Goal: Information Seeking & Learning: Check status

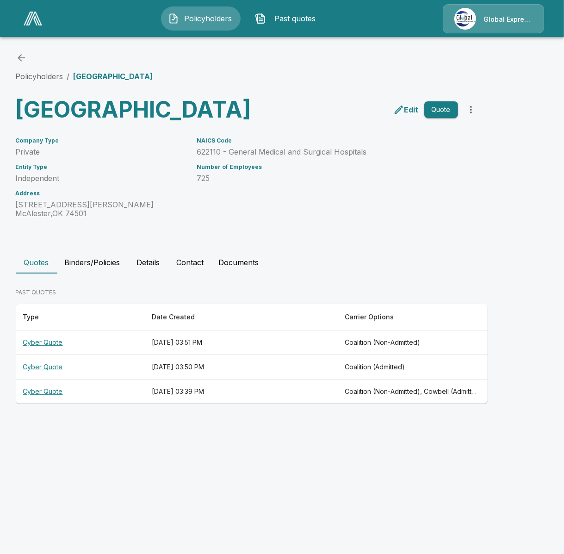
click at [227, 404] on th "[DATE] 03:39 PM" at bounding box center [240, 392] width 193 height 25
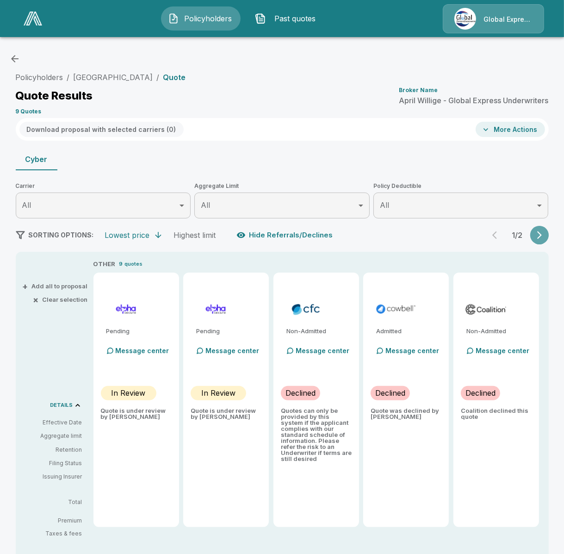
click at [539, 235] on icon "button" at bounding box center [539, 235] width 9 height 9
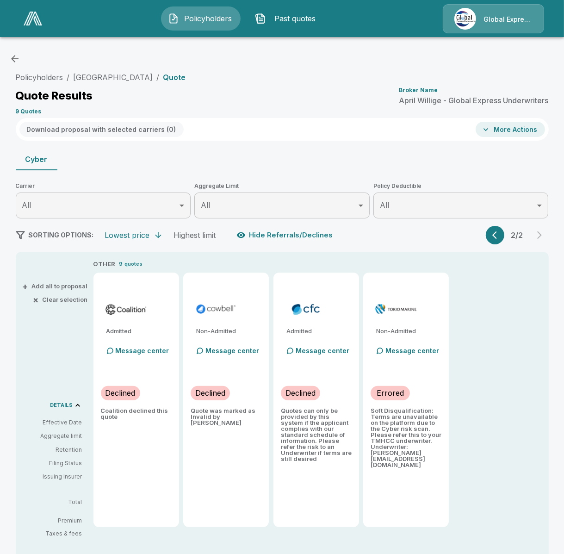
click at [501, 234] on icon "button" at bounding box center [497, 235] width 9 height 9
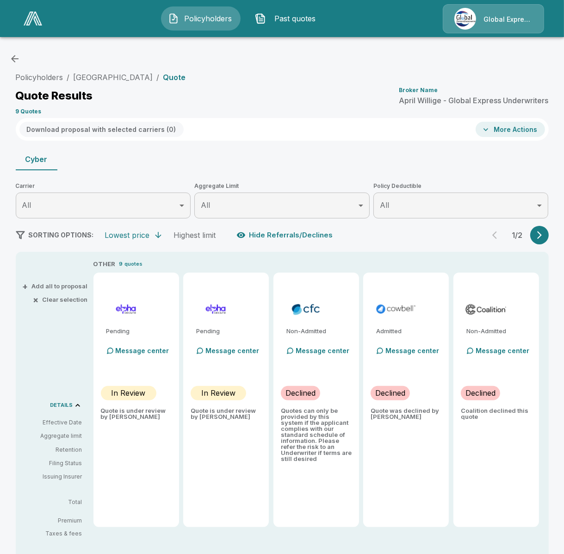
click at [426, 453] on div "Admitted Message center Declined Quote was declined by Cowbell" at bounding box center [406, 400] width 86 height 255
click at [536, 240] on icon "button" at bounding box center [539, 235] width 9 height 9
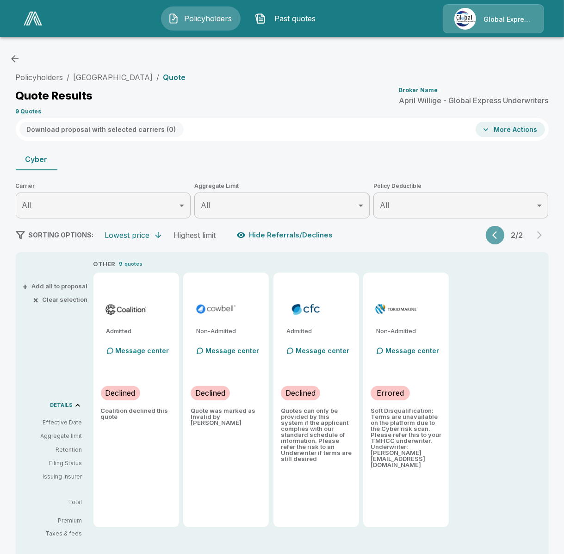
click at [496, 238] on icon "button" at bounding box center [495, 236] width 5 height 8
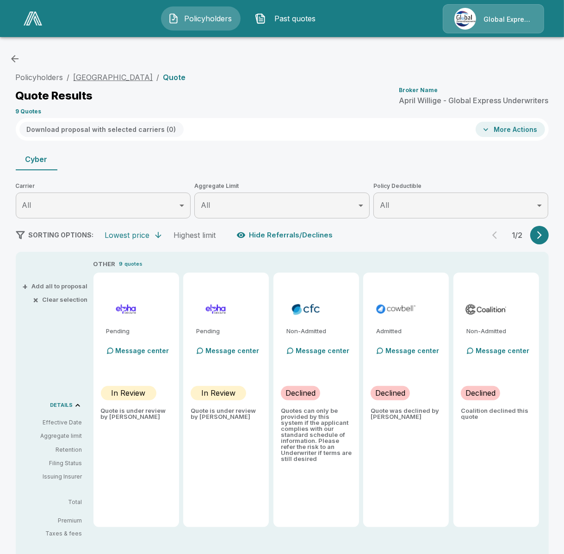
click at [140, 78] on link "McAlester Regional Health Center" at bounding box center [114, 77] width 80 height 9
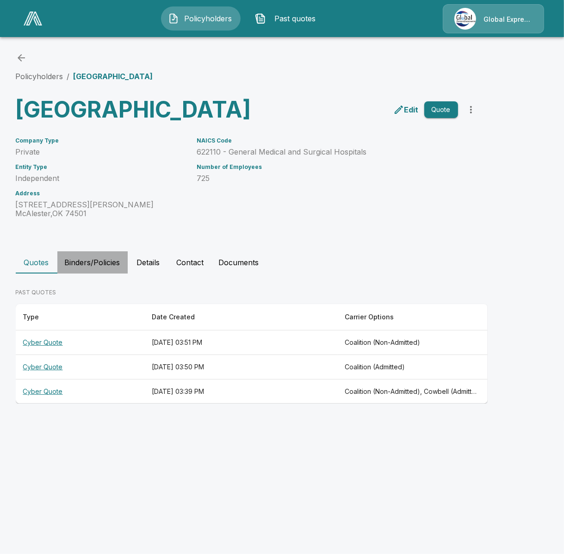
click at [103, 274] on button "Binders/Policies" at bounding box center [92, 262] width 70 height 22
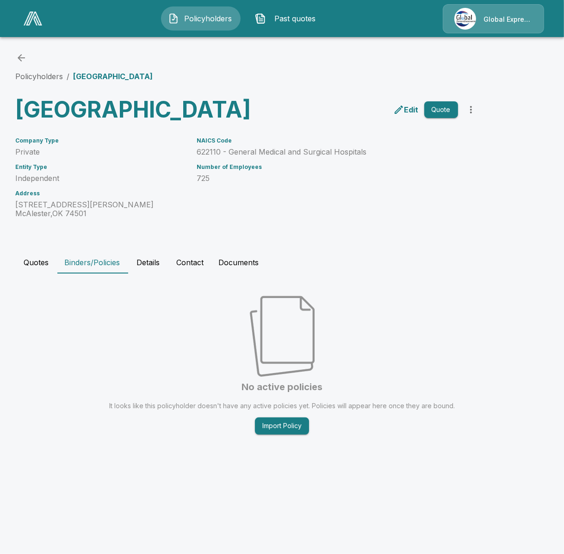
click at [140, 274] on button "Details" at bounding box center [149, 262] width 42 height 22
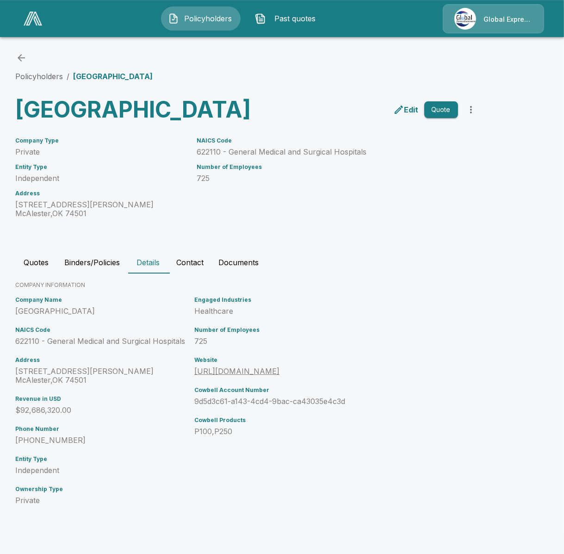
scroll to position [6, 0]
click at [40, 274] on button "Quotes" at bounding box center [37, 262] width 42 height 22
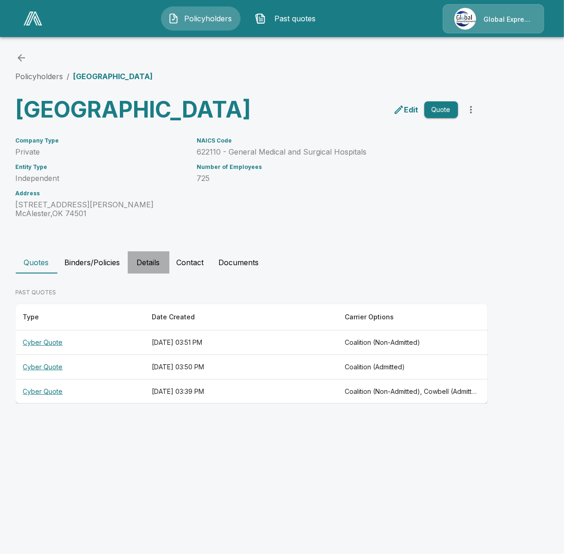
click at [157, 274] on button "Details" at bounding box center [149, 262] width 42 height 22
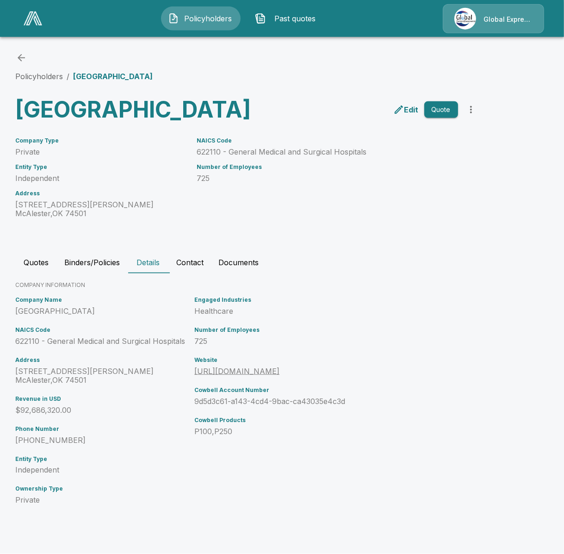
scroll to position [6, 0]
click at [82, 274] on button "Binders/Policies" at bounding box center [92, 262] width 70 height 22
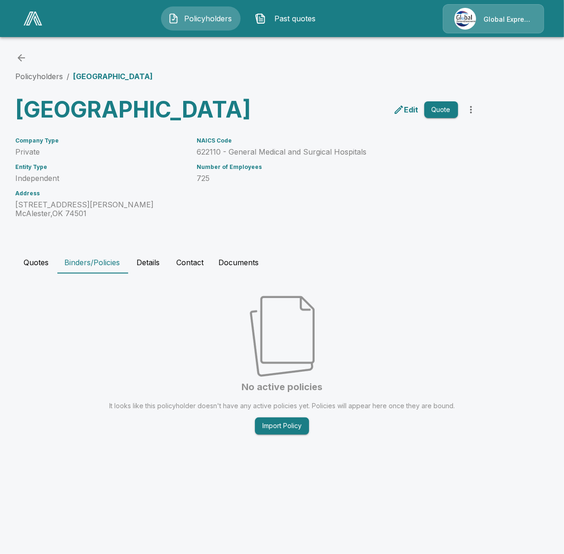
click at [43, 274] on button "Quotes" at bounding box center [37, 262] width 42 height 22
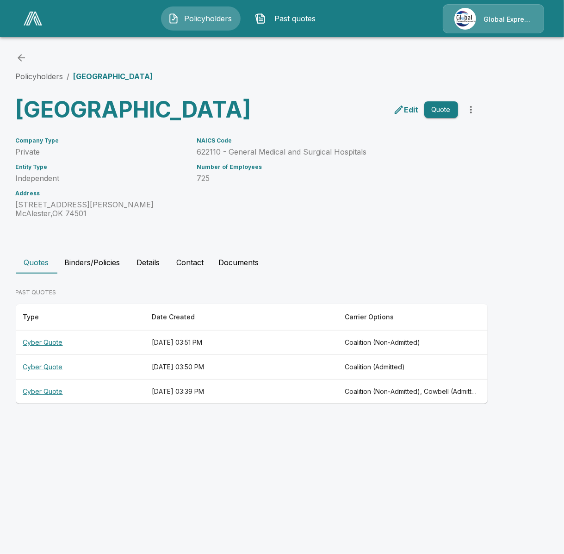
click at [318, 404] on th "August 20, 2025 at 03:39 PM" at bounding box center [240, 392] width 193 height 25
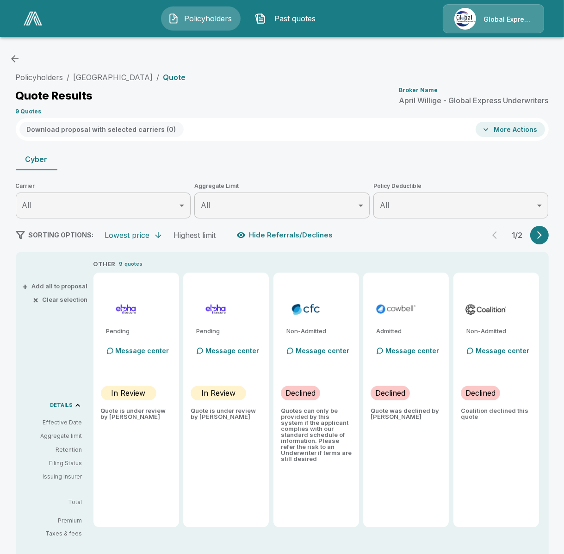
click at [539, 234] on icon "button" at bounding box center [539, 235] width 9 height 9
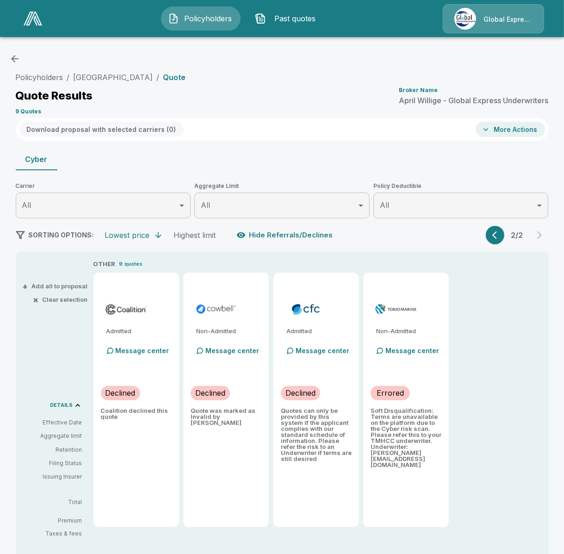
click at [501, 235] on icon "button" at bounding box center [497, 235] width 9 height 9
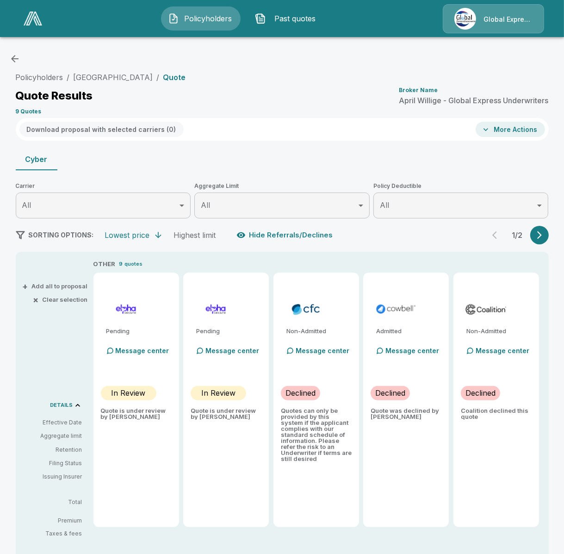
click at [56, 344] on div "+ Add all to proposal × Clear selection DETAILS Effective Date Aggregate limit …" at bounding box center [53, 420] width 74 height 322
click at [134, 79] on link "[GEOGRAPHIC_DATA]" at bounding box center [114, 77] width 80 height 9
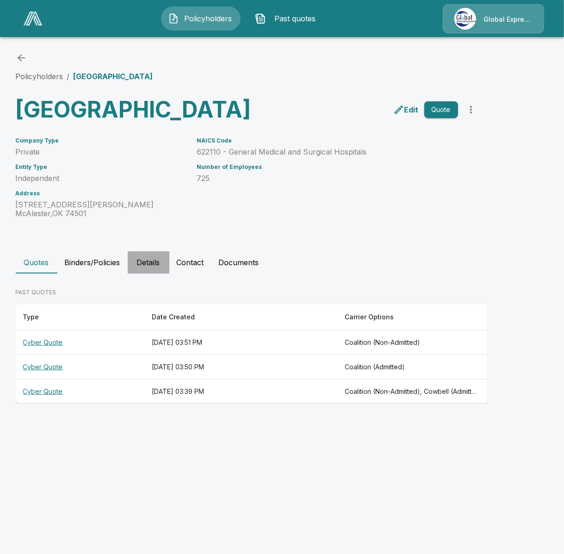
click at [168, 274] on button "Details" at bounding box center [149, 262] width 42 height 22
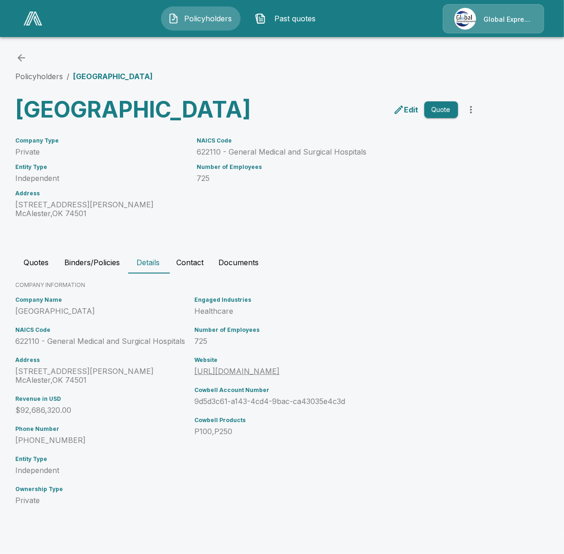
click at [271, 516] on div "Engaged Industries Healthcare Number of Employees 725 Website https://www.mrhco…" at bounding box center [303, 404] width 224 height 223
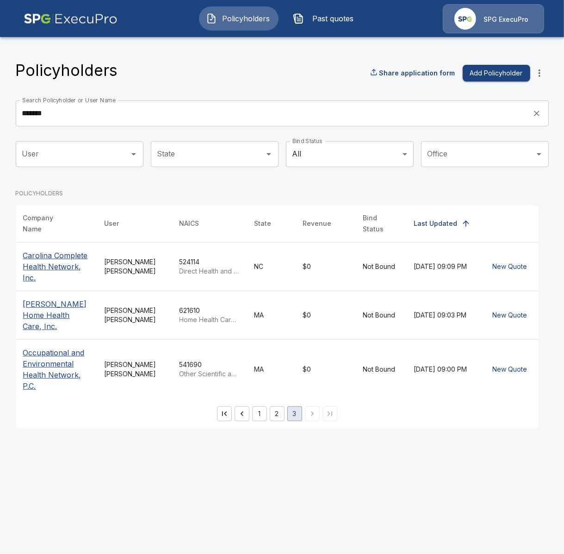
click at [71, 261] on p "Carolina Complete Health Network, Inc." at bounding box center [56, 266] width 67 height 33
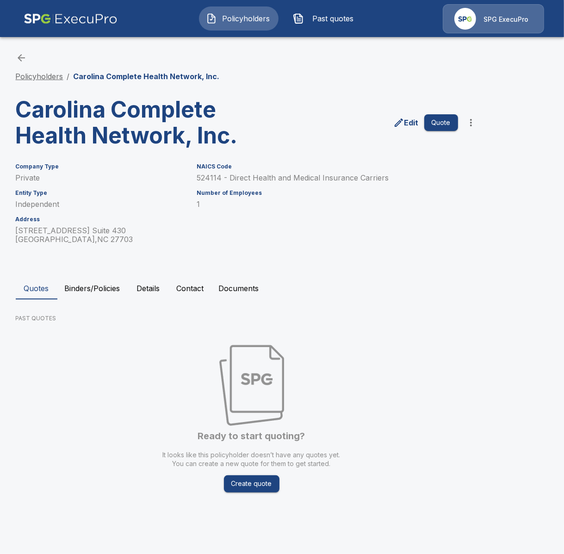
click at [47, 81] on link "Policyholders" at bounding box center [40, 76] width 48 height 9
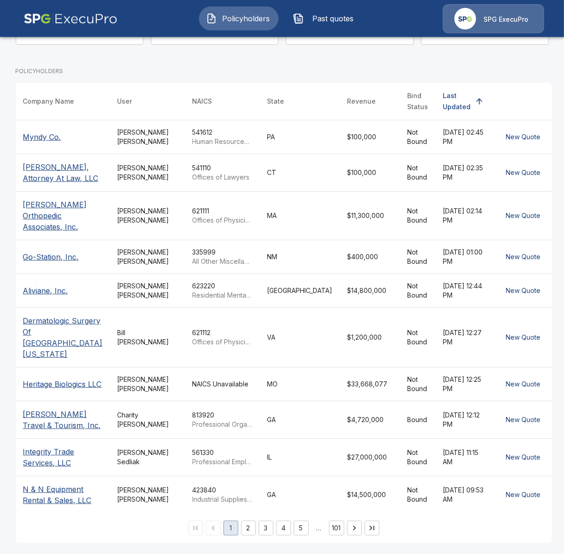
scroll to position [131, 0]
click at [155, 292] on div "Tricia Dietz" at bounding box center [148, 291] width 60 height 19
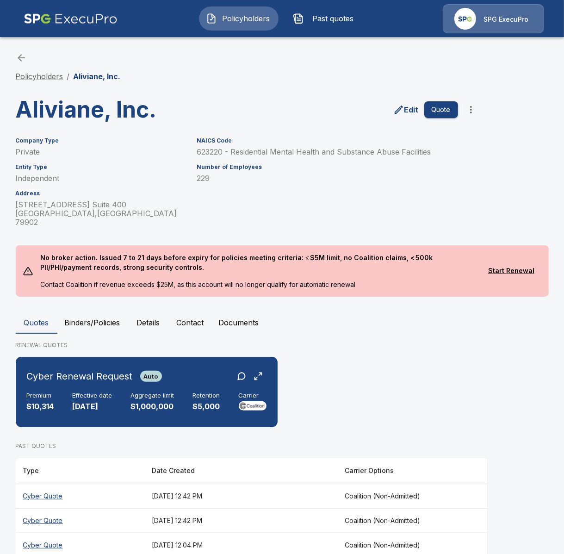
click at [36, 80] on link "Policyholders" at bounding box center [40, 76] width 48 height 9
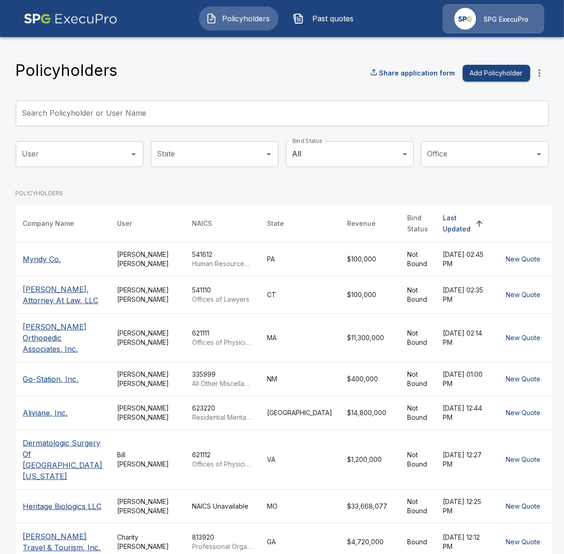
click at [250, 105] on input "Search Policyholder or User Name" at bounding box center [277, 113] width 523 height 26
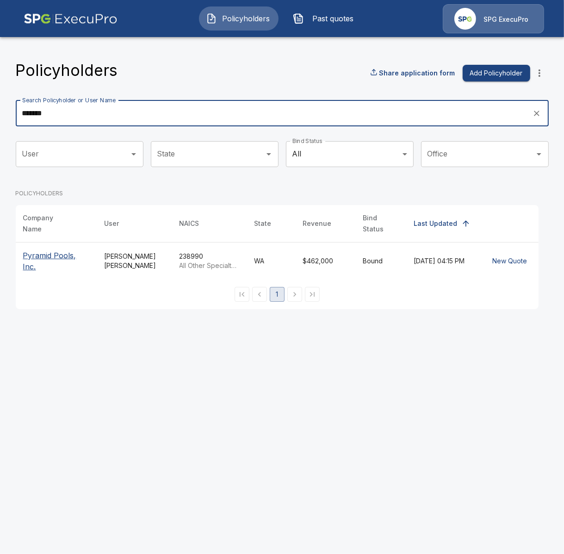
type input "*******"
click at [86, 258] on p "Pyramid Pools, Inc." at bounding box center [56, 261] width 67 height 22
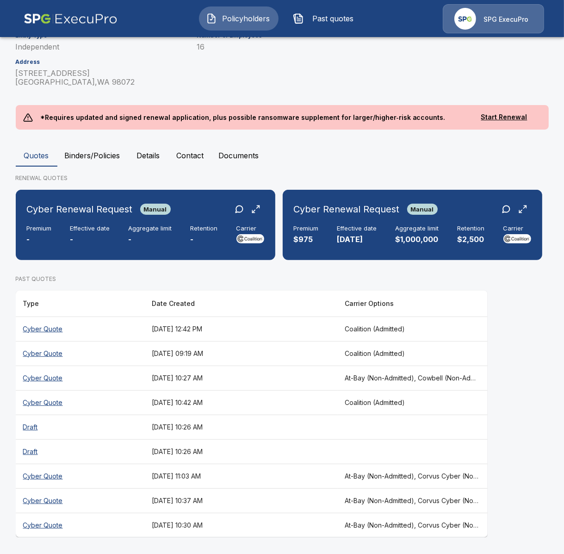
click at [194, 526] on th "July 16, 2025 at 10:30 AM" at bounding box center [240, 525] width 193 height 25
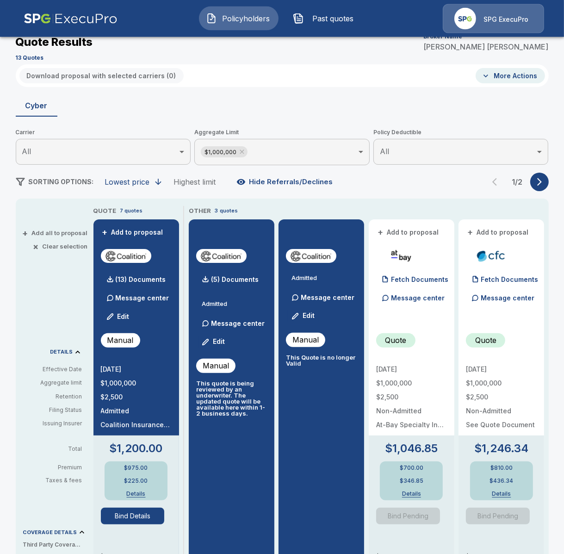
scroll to position [53, 0]
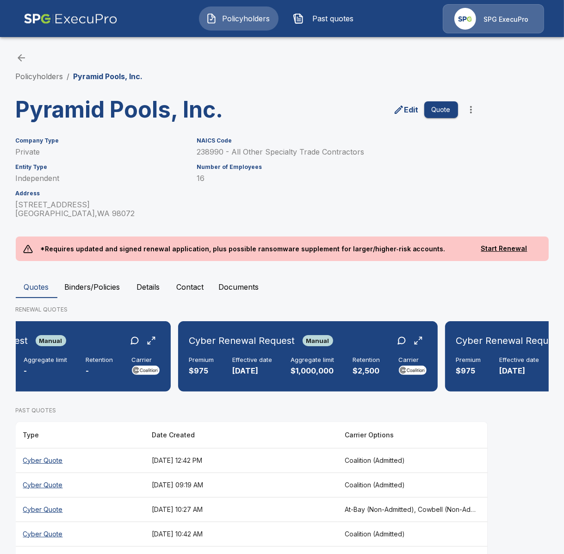
click at [308, 20] on button "Past quotes" at bounding box center [326, 18] width 80 height 24
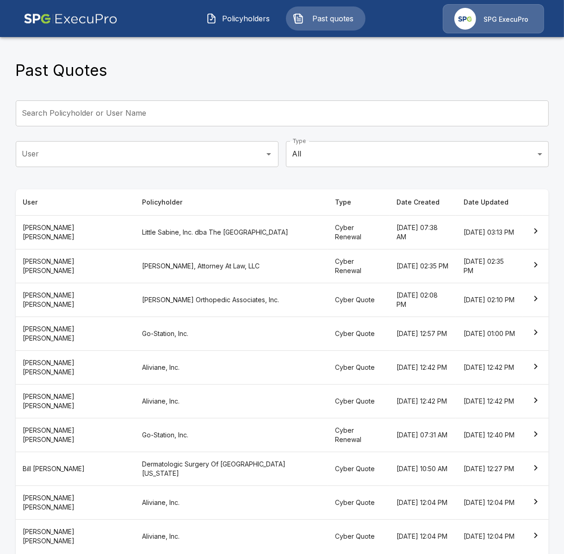
click at [223, 351] on th "Aliviane, Inc." at bounding box center [231, 368] width 193 height 34
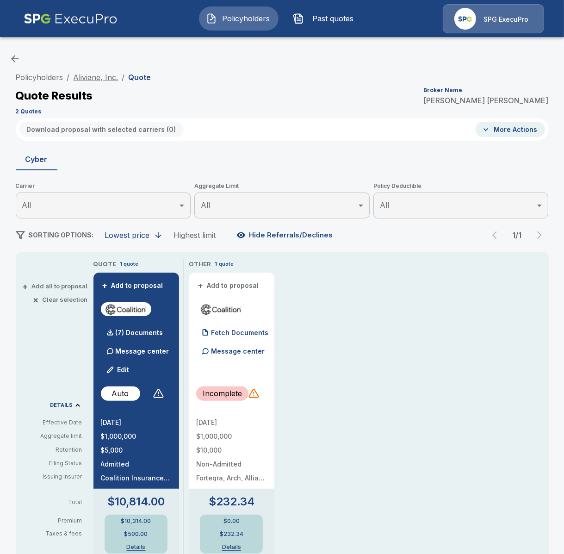
click at [100, 80] on link "Aliviane, Inc." at bounding box center [96, 77] width 45 height 9
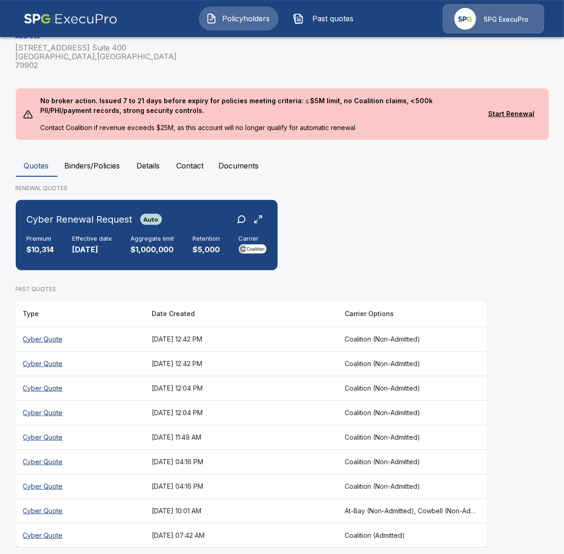
scroll to position [158, 0]
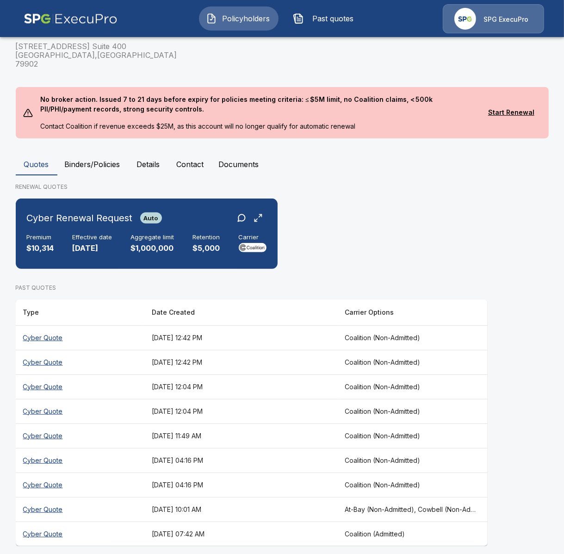
click at [156, 505] on th "[DATE] 10:01 AM" at bounding box center [240, 509] width 193 height 25
